Goal: Task Accomplishment & Management: Complete application form

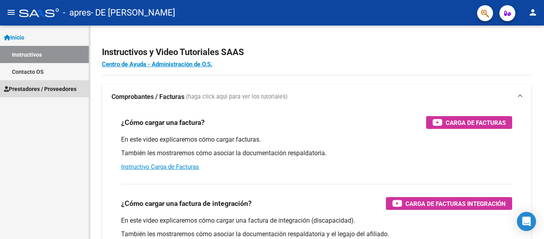
click at [24, 91] on span "Prestadores / Proveedores" at bounding box center [40, 88] width 73 height 9
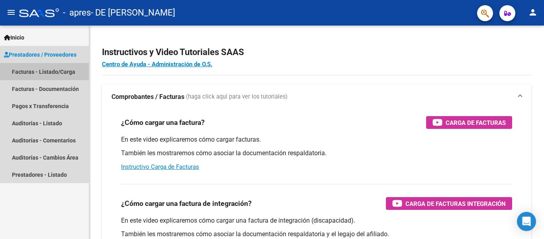
click at [40, 71] on link "Facturas - Listado/Carga" at bounding box center [44, 71] width 89 height 17
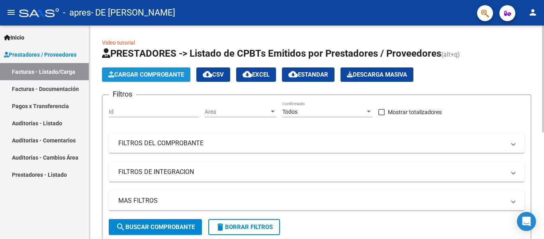
click at [130, 77] on span "Cargar Comprobante" at bounding box center [146, 74] width 76 height 7
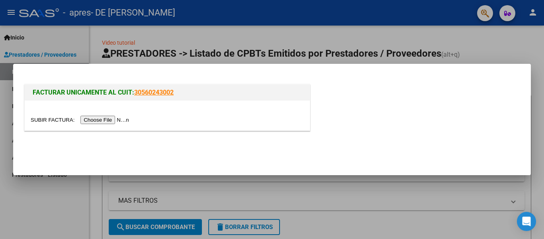
click at [116, 119] on input "file" at bounding box center [81, 120] width 101 height 8
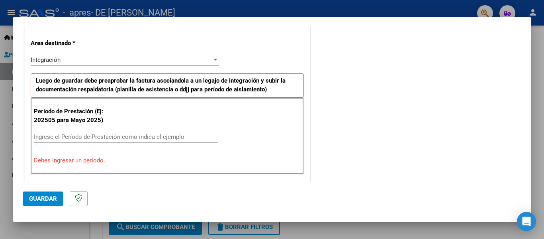
scroll to position [182, 0]
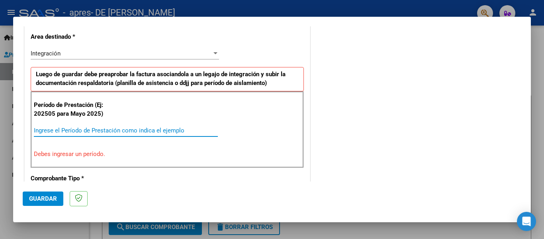
click at [104, 130] on input "Ingrese el Período de Prestación como indica el ejemplo" at bounding box center [126, 130] width 184 height 7
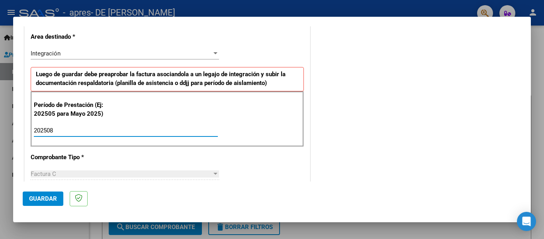
type input "202508"
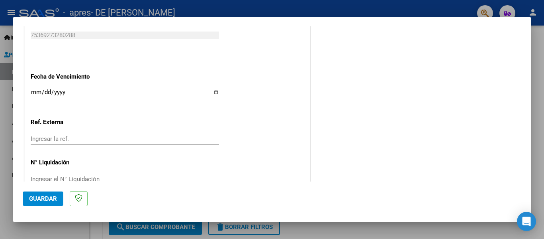
scroll to position [535, 0]
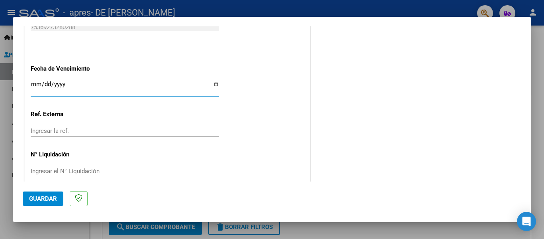
click at [83, 82] on input "Ingresar la fecha" at bounding box center [125, 87] width 188 height 13
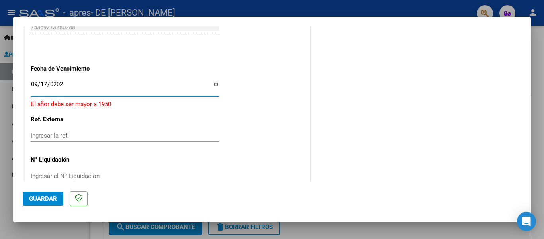
type input "[DATE]"
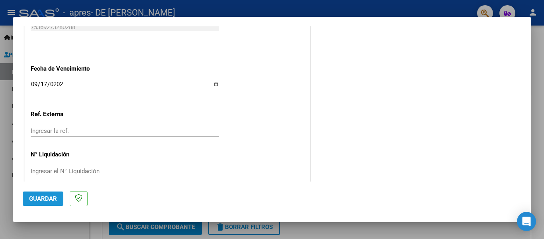
click at [33, 192] on button "Guardar" at bounding box center [43, 198] width 41 height 14
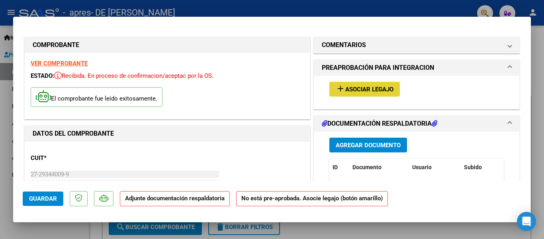
click at [347, 92] on span "Asociar Legajo" at bounding box center [369, 89] width 48 height 7
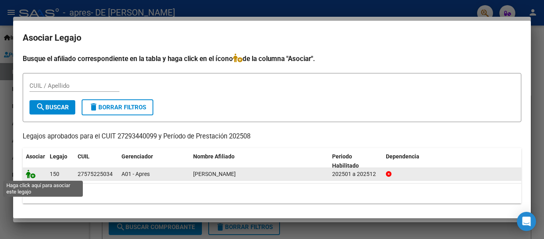
click at [29, 175] on icon at bounding box center [31, 173] width 10 height 9
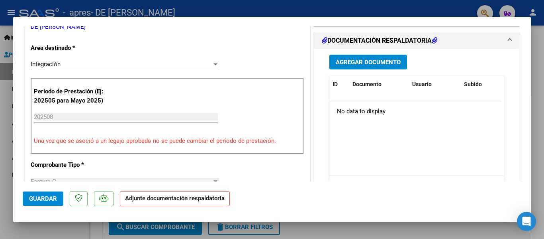
scroll to position [178, 0]
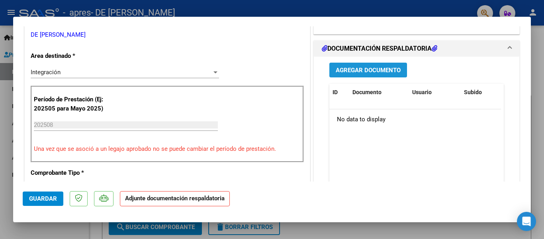
click at [380, 64] on button "Agregar Documento" at bounding box center [368, 70] width 78 height 15
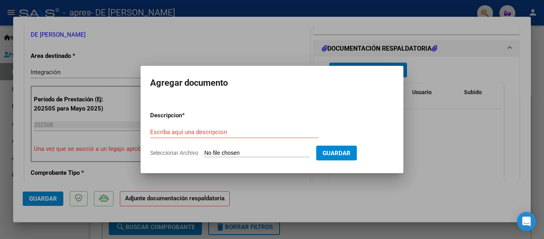
drag, startPoint x: 415, startPoint y: 86, endPoint x: 284, endPoint y: 222, distance: 188.8
click at [284, 222] on div at bounding box center [272, 119] width 544 height 239
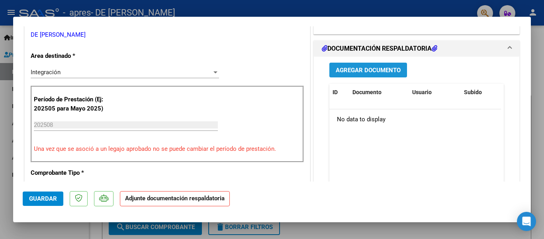
click at [392, 69] on span "Agregar Documento" at bounding box center [368, 70] width 65 height 7
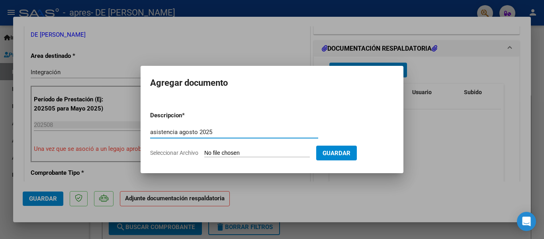
type input "asistencia agosto 2025"
click at [241, 153] on input "Seleccionar Archivo" at bounding box center [257, 153] width 106 height 8
type input "C:\fakepath\asistencia [PERSON_NAME][DATE].pdf"
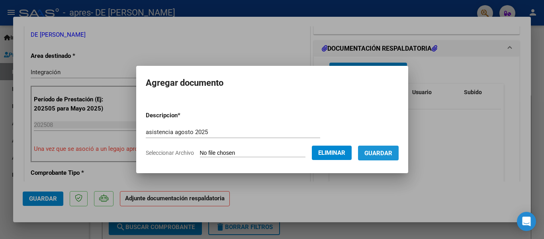
click at [392, 150] on span "Guardar" at bounding box center [379, 152] width 28 height 7
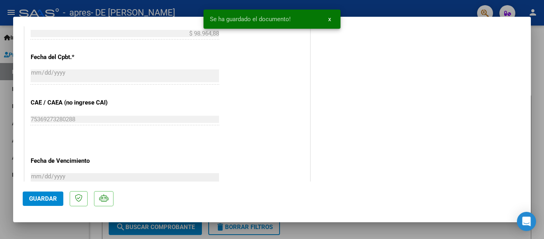
scroll to position [558, 0]
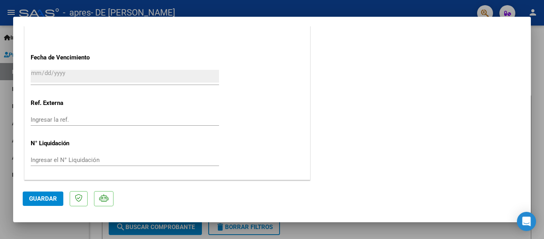
click at [49, 202] on span "Guardar" at bounding box center [43, 198] width 28 height 7
